Goal: Task Accomplishment & Management: Manage account settings

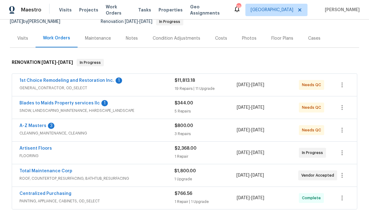
scroll to position [64, 0]
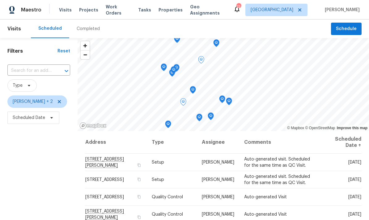
scroll to position [18, 0]
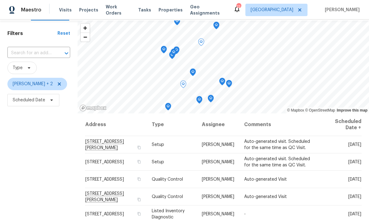
click at [0, 0] on icon at bounding box center [0, 0] width 0 height 0
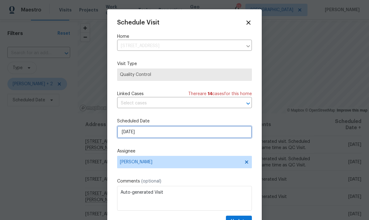
click at [215, 134] on input "10/6/2025" at bounding box center [184, 132] width 135 height 12
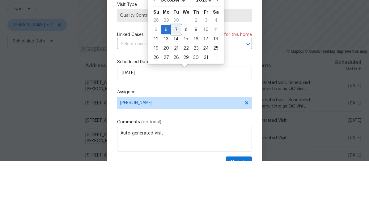
click at [177, 84] on div "7" at bounding box center [176, 88] width 10 height 9
type input "10/7/2025"
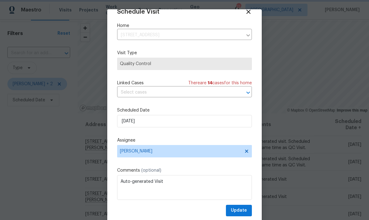
scroll to position [12, 0]
click at [247, 209] on span "Update" at bounding box center [239, 210] width 16 height 8
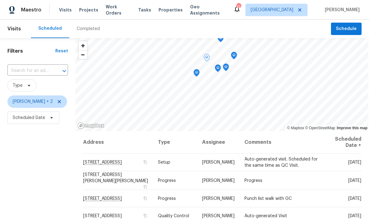
scroll to position [0, 0]
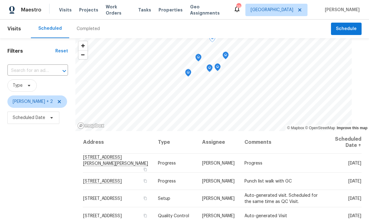
click at [0, 0] on icon at bounding box center [0, 0] width 0 height 0
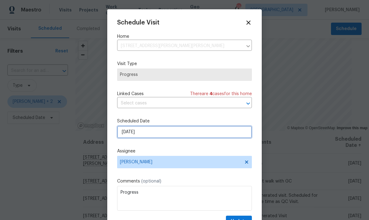
click at [200, 136] on input "10/6/2025" at bounding box center [184, 132] width 135 height 12
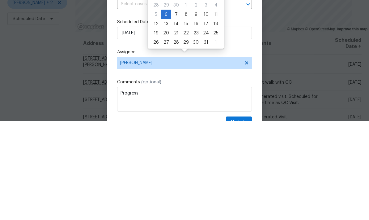
scroll to position [25, 0]
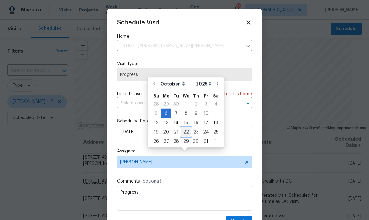
click at [186, 127] on div "22" at bounding box center [186, 131] width 10 height 9
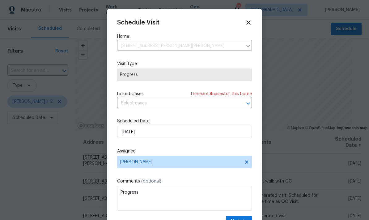
click at [174, 87] on div "Schedule Visit Home 1147 Hoyt Ave W, St. Paul, MN 55108 ​ Visit Type Progress L…" at bounding box center [184, 123] width 135 height 208
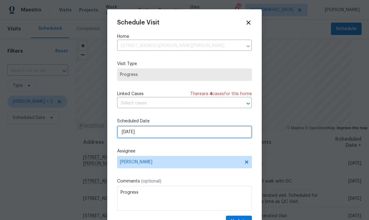
click at [190, 135] on input "10/22/2025" at bounding box center [184, 132] width 135 height 12
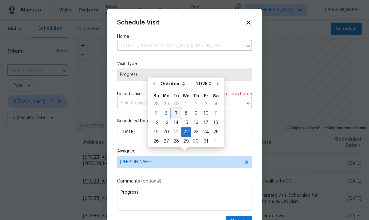
click at [178, 109] on div "7" at bounding box center [176, 113] width 10 height 9
type input "10/7/2025"
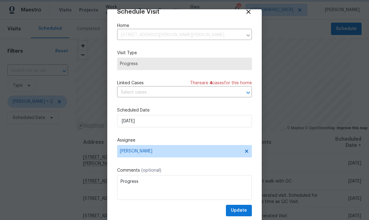
scroll to position [12, 0]
click at [239, 211] on span "Update" at bounding box center [239, 210] width 16 height 8
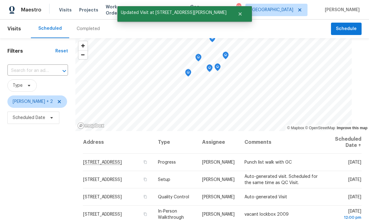
scroll to position [0, 0]
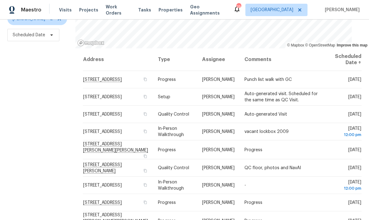
scroll to position [82, 0]
